Goal: Find specific page/section

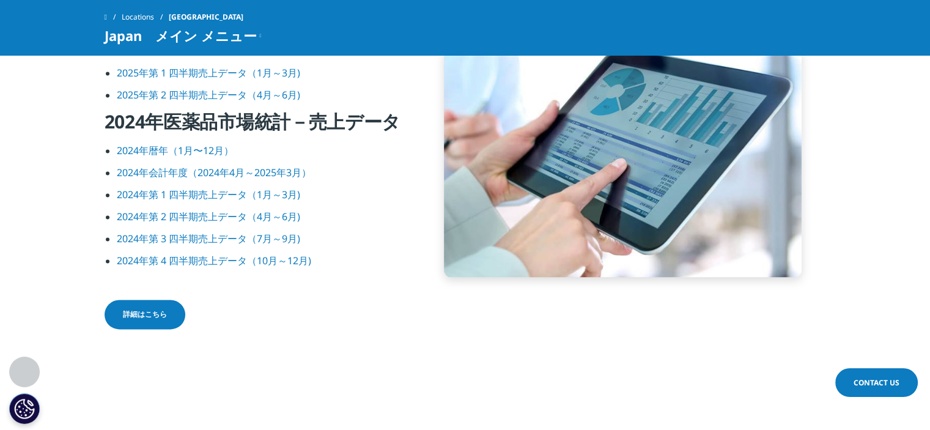
scroll to position [1753, 0]
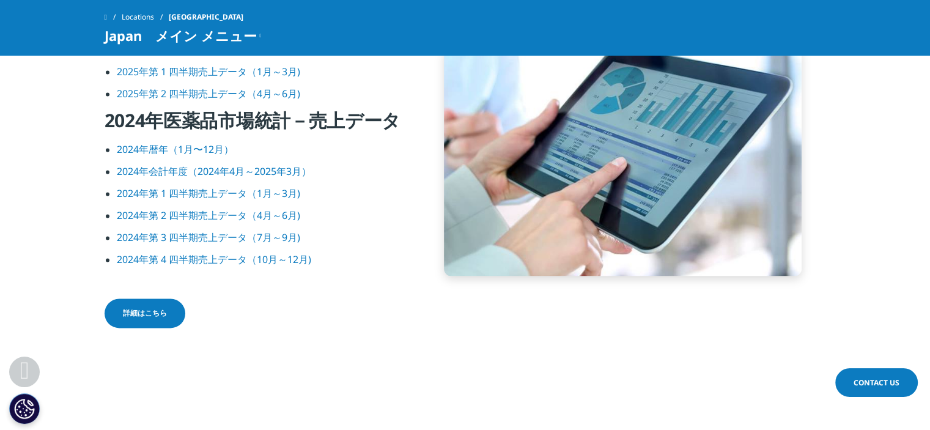
click at [367, 157] on li "2024年暦年（1月〜12月）" at bounding box center [259, 153] width 284 height 22
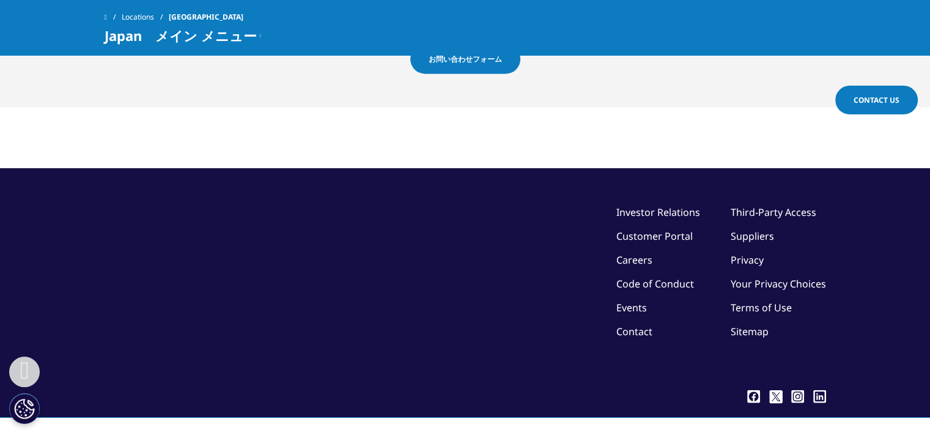
scroll to position [3137, 0]
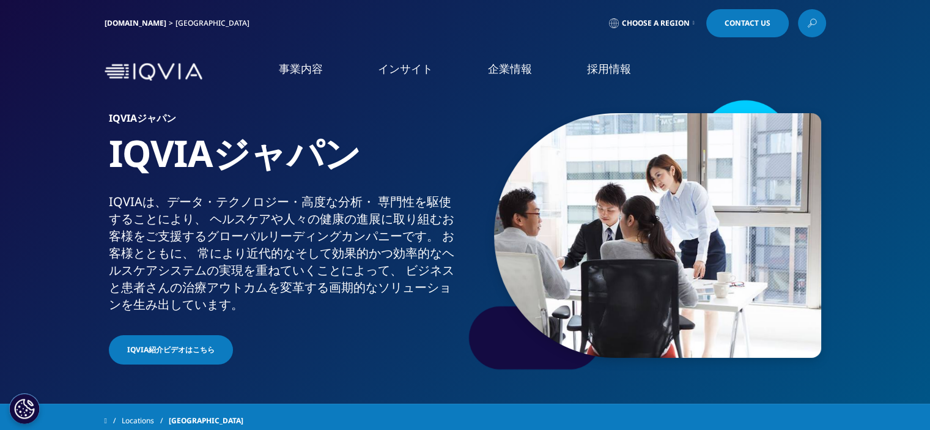
click at [658, 317] on img at bounding box center [657, 235] width 327 height 245
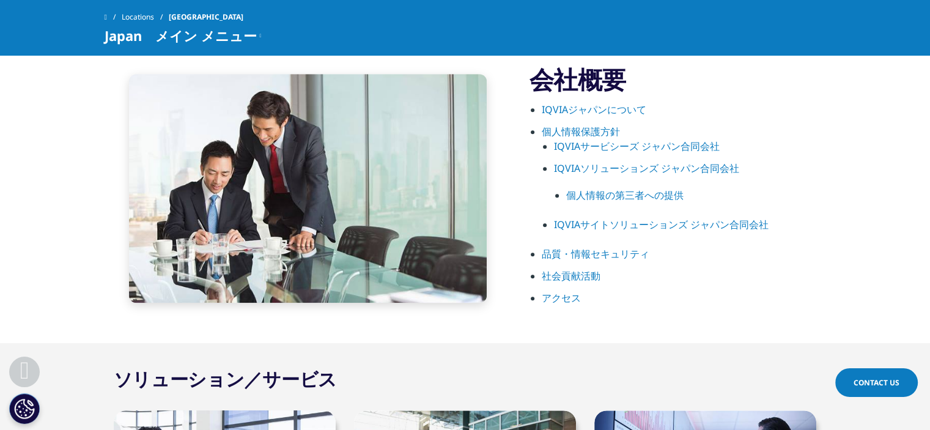
scroll to position [689, 0]
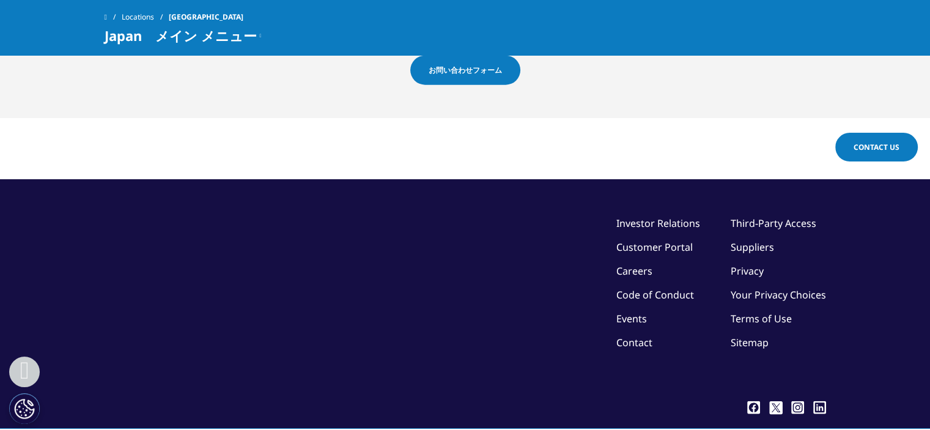
scroll to position [3137, 0]
